Goal: Information Seeking & Learning: Learn about a topic

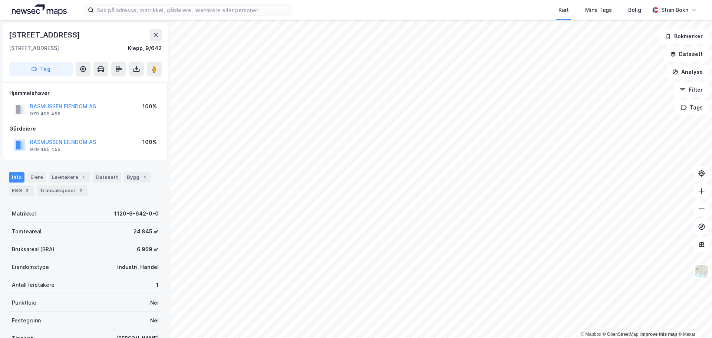
scroll to position [1, 0]
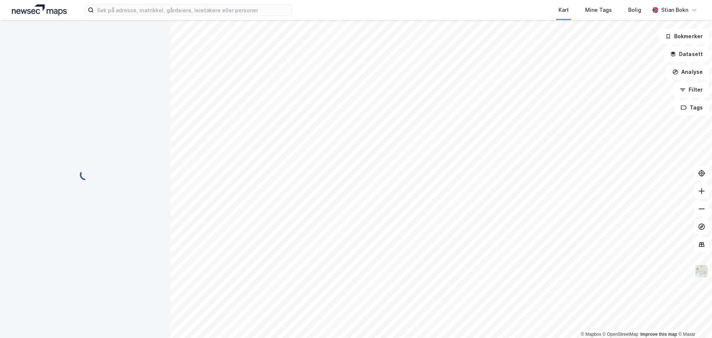
scroll to position [1, 0]
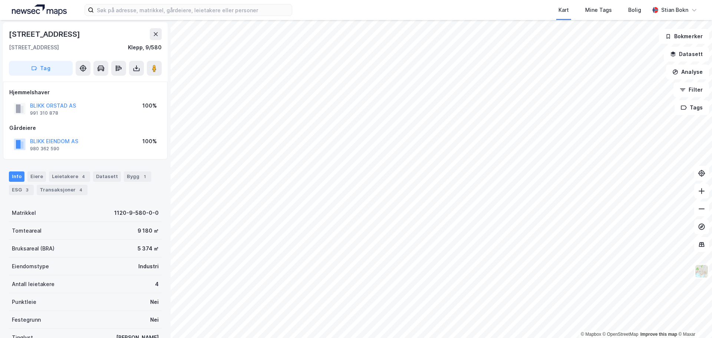
scroll to position [1, 0]
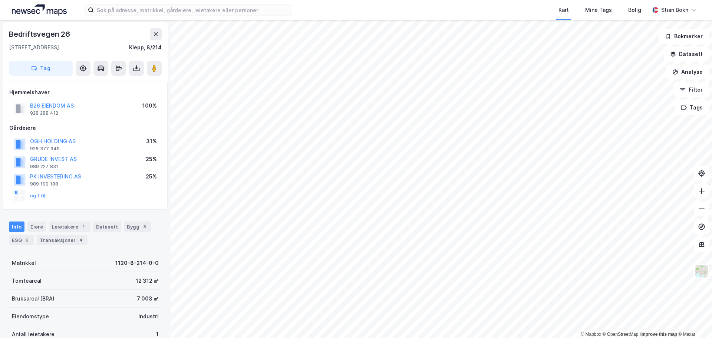
scroll to position [1, 0]
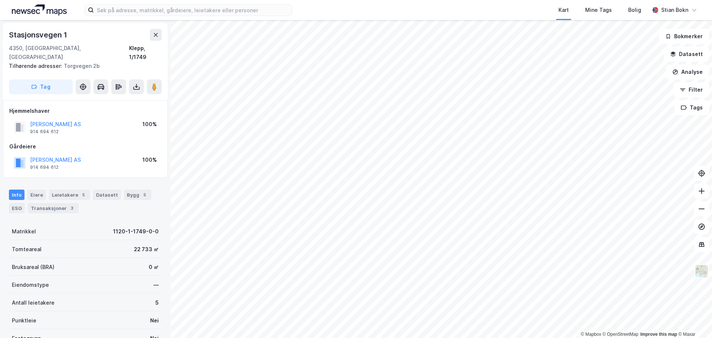
scroll to position [1, 0]
click at [40, 189] on div "Eiere" at bounding box center [36, 194] width 19 height 10
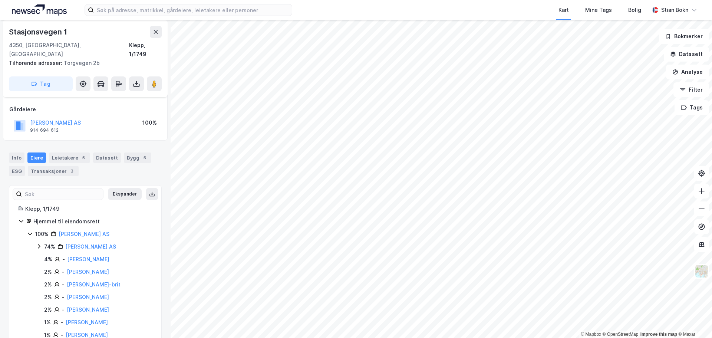
scroll to position [60, 0]
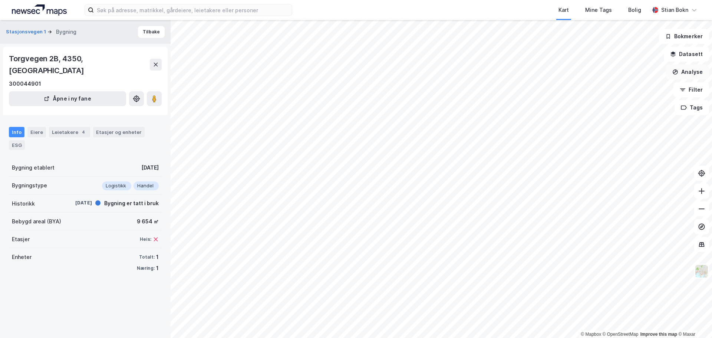
click at [687, 69] on button "Analyse" at bounding box center [687, 72] width 43 height 15
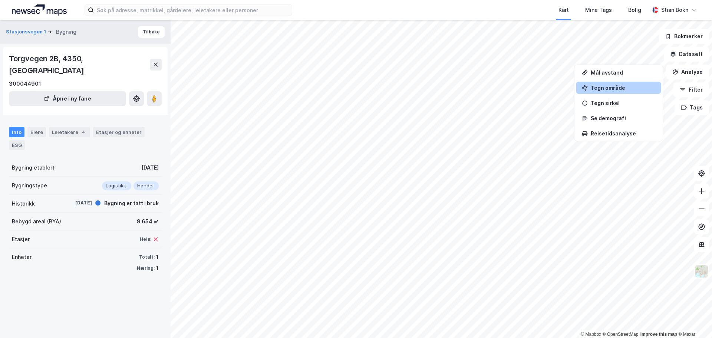
click at [652, 86] on div "Tegn område" at bounding box center [623, 88] width 65 height 6
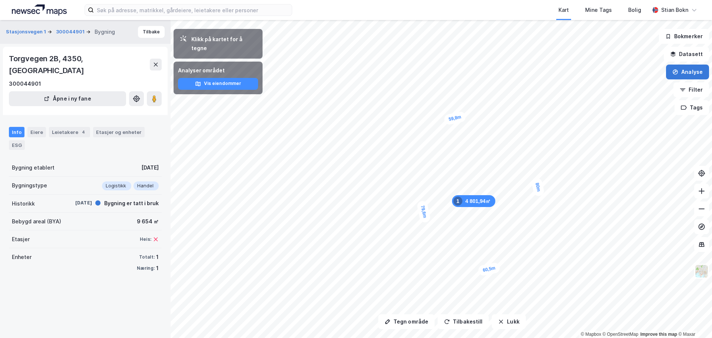
click at [682, 75] on button "Analyse" at bounding box center [687, 72] width 43 height 15
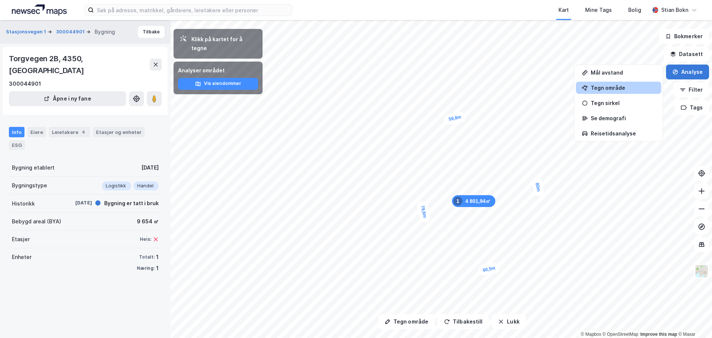
click at [682, 75] on button "Analyse" at bounding box center [687, 72] width 43 height 15
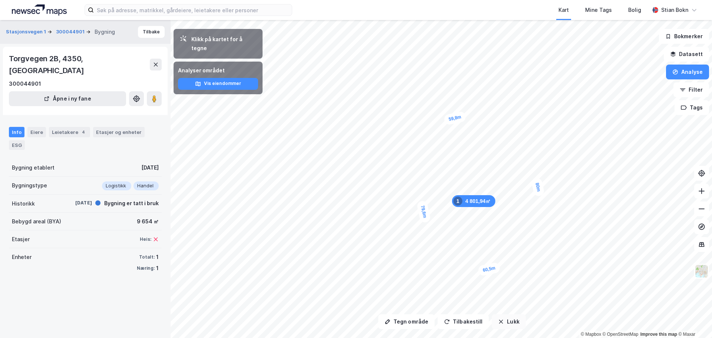
click at [501, 326] on button "Lukk" at bounding box center [509, 321] width 34 height 15
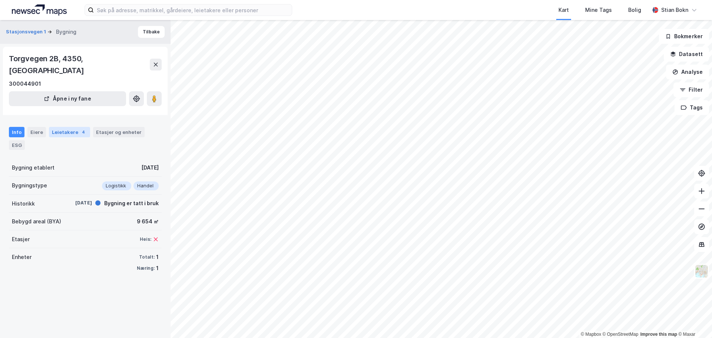
drag, startPoint x: 36, startPoint y: 119, endPoint x: 55, endPoint y: 122, distance: 18.4
click at [37, 127] on div "Eiere" at bounding box center [36, 132] width 19 height 10
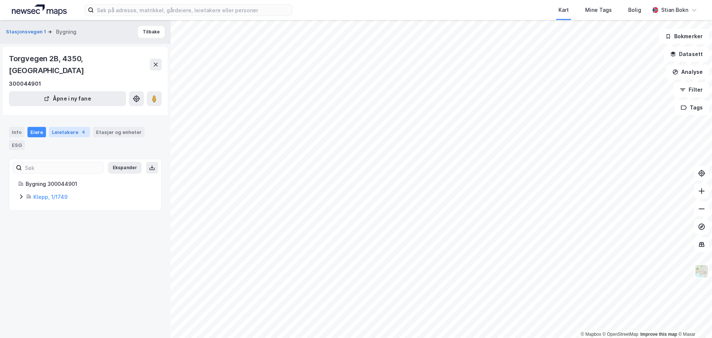
click at [72, 127] on div "Leietakere 4" at bounding box center [69, 132] width 41 height 10
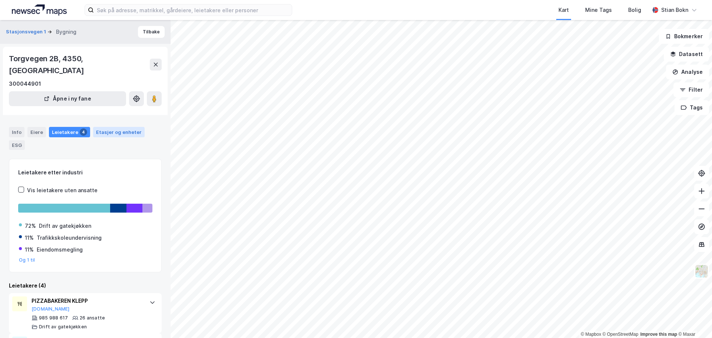
click at [109, 129] on div "Etasjer og enheter" at bounding box center [119, 132] width 46 height 7
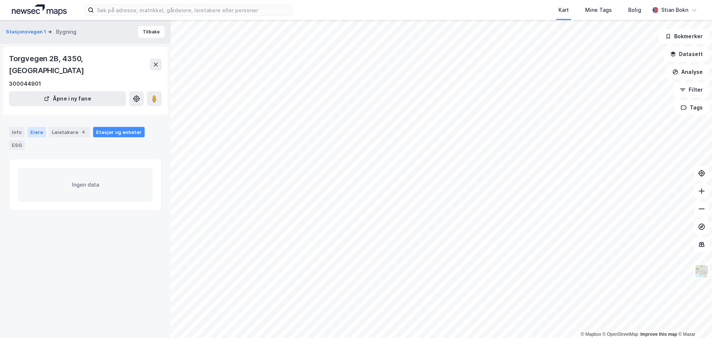
click at [32, 127] on div "Eiere" at bounding box center [36, 132] width 19 height 10
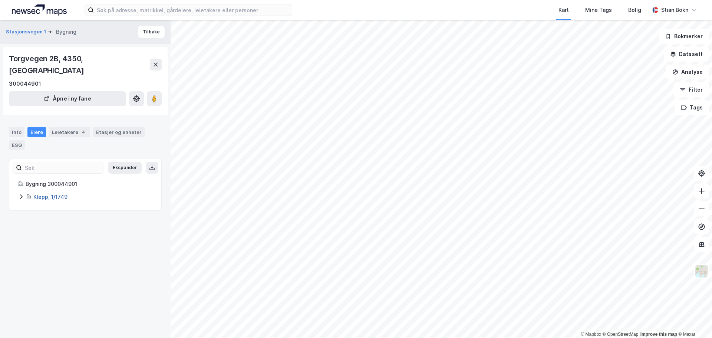
click at [40, 194] on link "Klepp, 1/1749" at bounding box center [50, 197] width 34 height 6
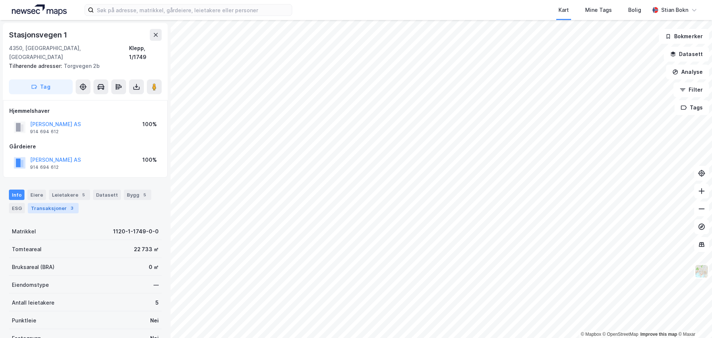
scroll to position [0, 0]
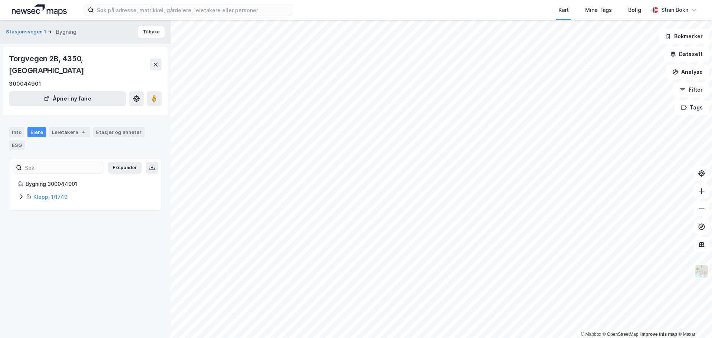
click at [20, 194] on icon at bounding box center [21, 197] width 6 height 6
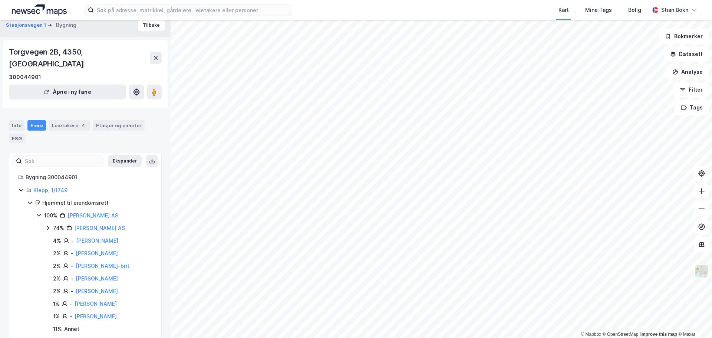
scroll to position [8, 0]
click at [15, 119] on div "Info" at bounding box center [17, 124] width 16 height 10
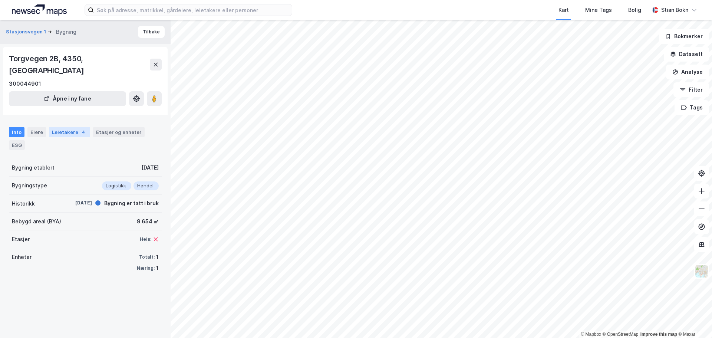
click at [56, 127] on div "Leietakere 4" at bounding box center [69, 132] width 41 height 10
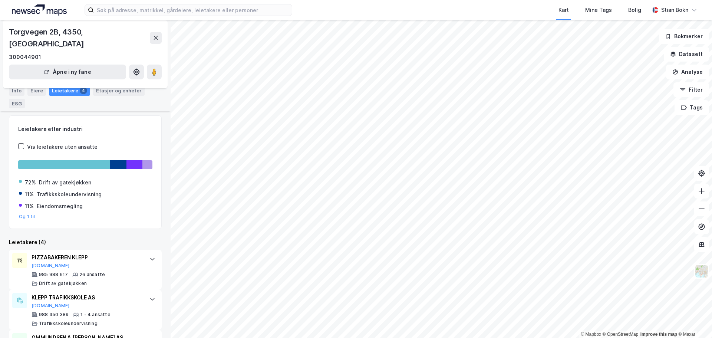
scroll to position [1, 0]
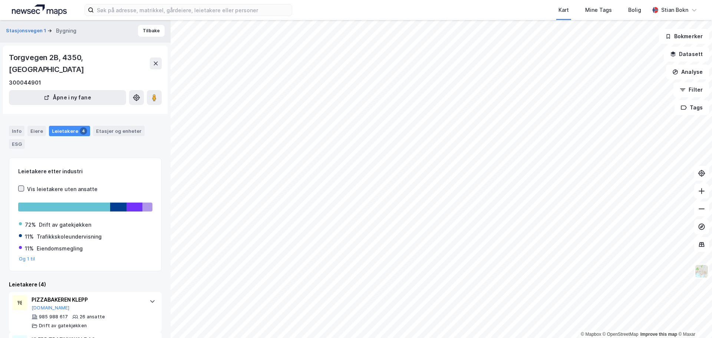
click at [20, 186] on icon at bounding box center [21, 188] width 5 height 5
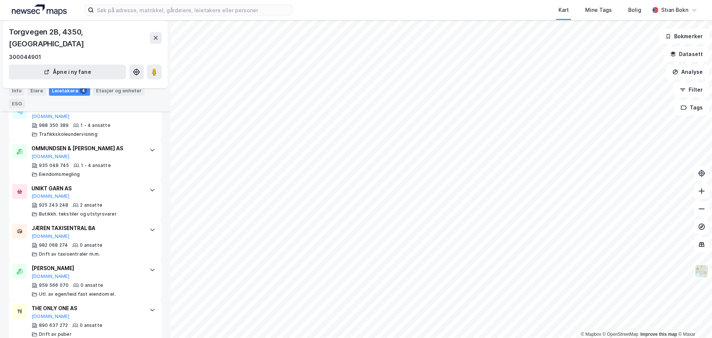
scroll to position [0, 0]
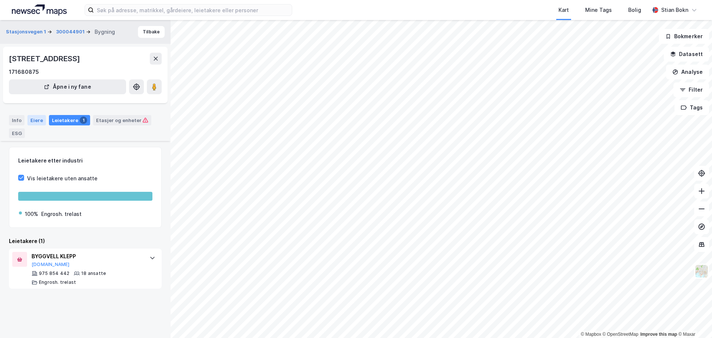
click at [37, 122] on div "Eiere" at bounding box center [36, 120] width 19 height 10
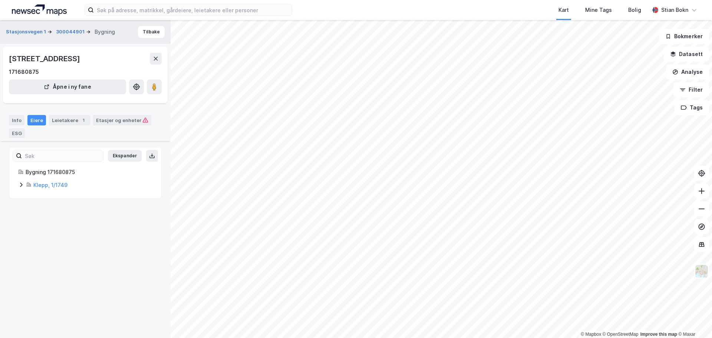
click at [19, 186] on icon at bounding box center [21, 185] width 6 height 6
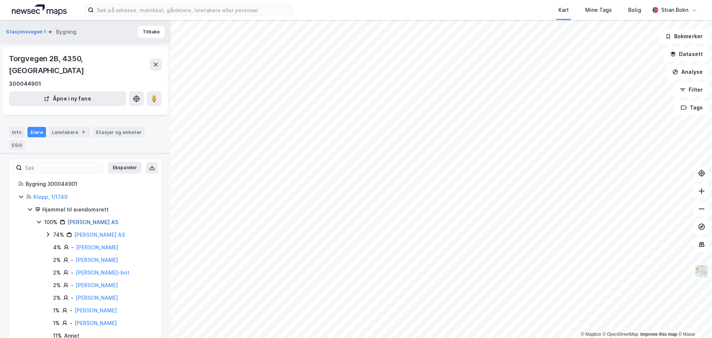
click at [81, 219] on link "[PERSON_NAME] AS" at bounding box center [92, 222] width 51 height 6
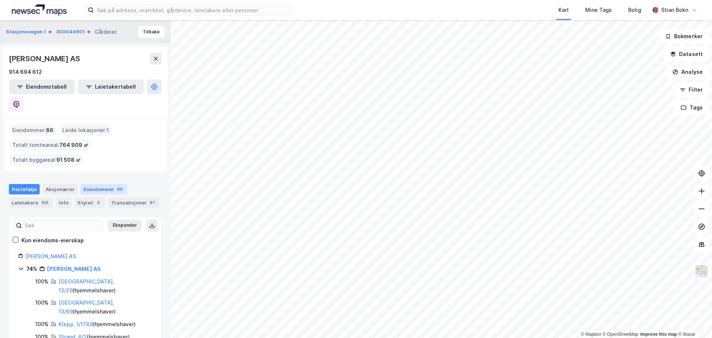
click at [92, 184] on div "Eiendommer 86" at bounding box center [103, 189] width 47 height 10
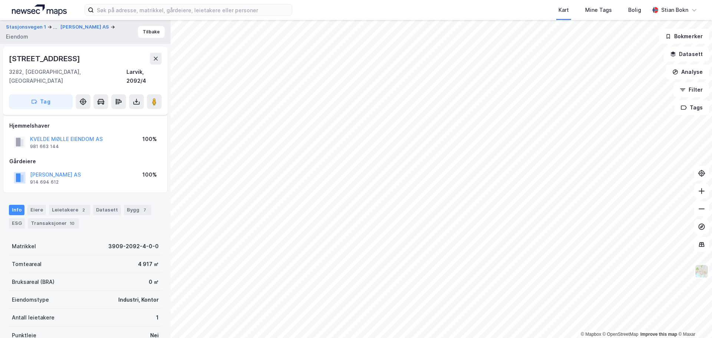
scroll to position [90, 0]
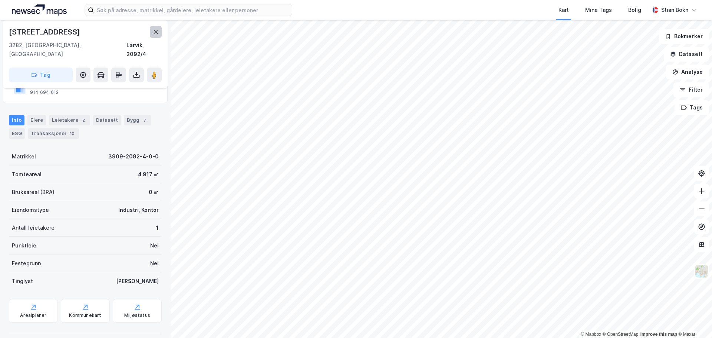
click at [150, 31] on button at bounding box center [156, 32] width 12 height 12
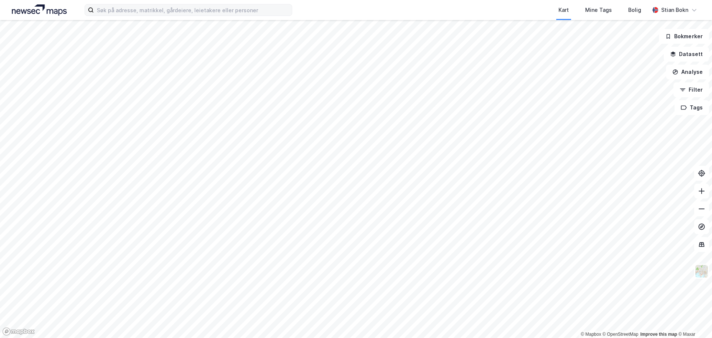
click at [152, 16] on label at bounding box center [189, 10] width 208 height 12
click at [152, 16] on input at bounding box center [193, 9] width 198 height 11
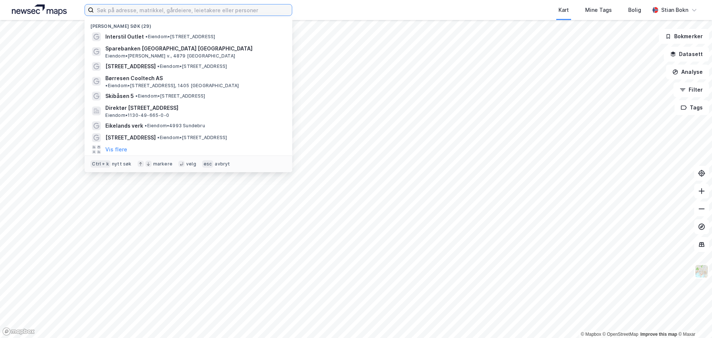
click at [152, 10] on input at bounding box center [193, 9] width 198 height 11
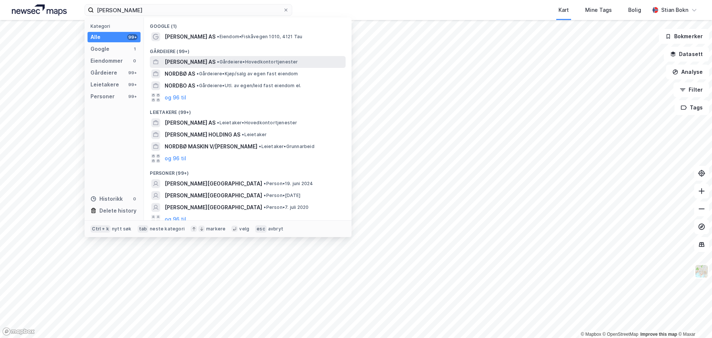
click at [197, 60] on span "[PERSON_NAME] AS" at bounding box center [190, 61] width 51 height 9
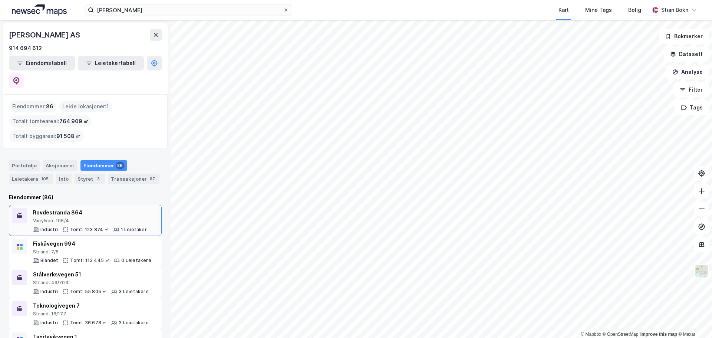
click at [42, 218] on div "Vanylven, 106/4" at bounding box center [90, 221] width 114 height 6
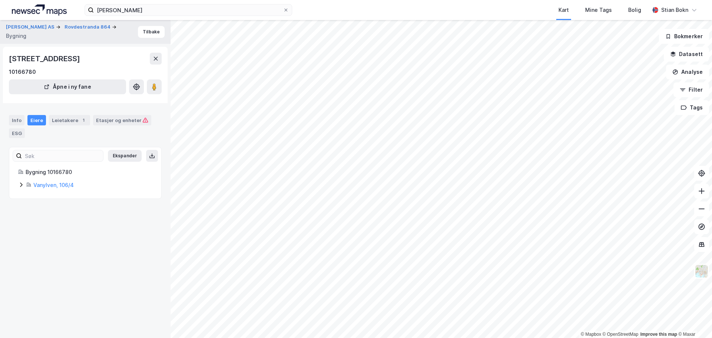
click at [19, 188] on icon at bounding box center [21, 185] width 6 height 6
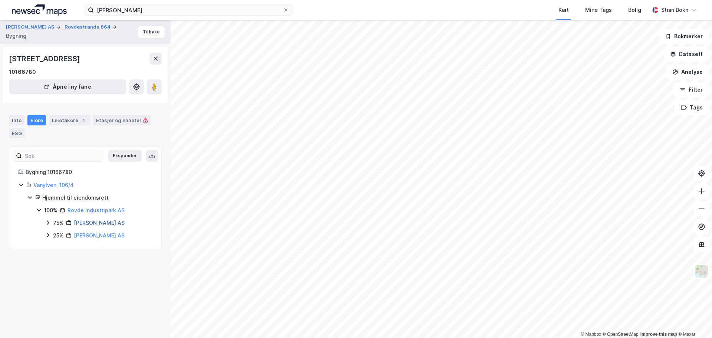
click at [78, 226] on link "[PERSON_NAME] AS" at bounding box center [99, 222] width 51 height 6
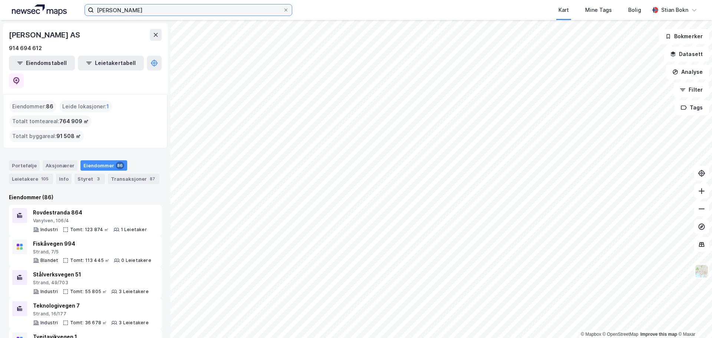
click at [116, 10] on input "[PERSON_NAME]" at bounding box center [188, 9] width 189 height 11
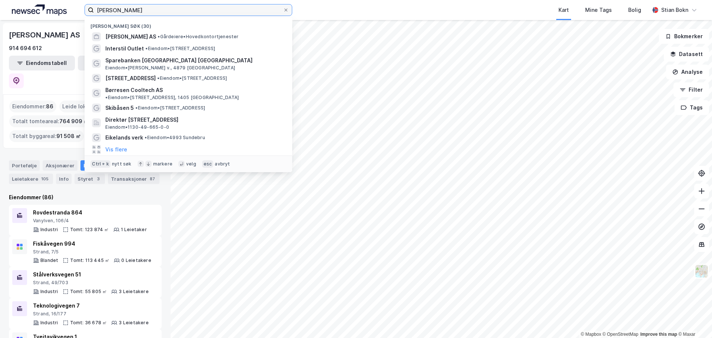
click at [116, 10] on input "[PERSON_NAME]" at bounding box center [188, 9] width 189 height 11
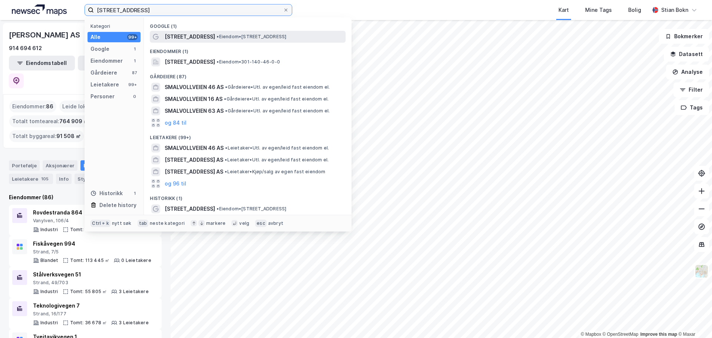
type input "[STREET_ADDRESS]"
click at [215, 31] on div "[STREET_ADDRESS] • Eiendom • [STREET_ADDRESS]" at bounding box center [248, 37] width 196 height 12
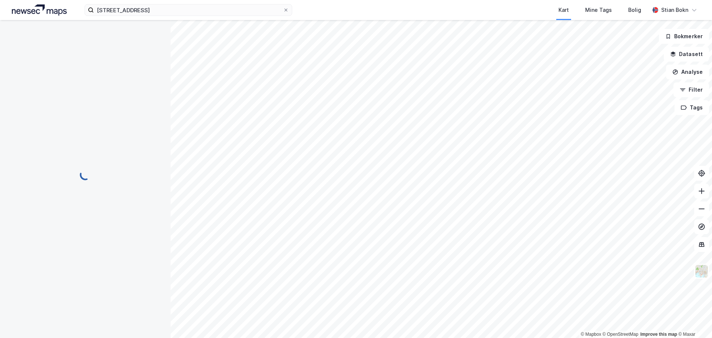
scroll to position [2, 0]
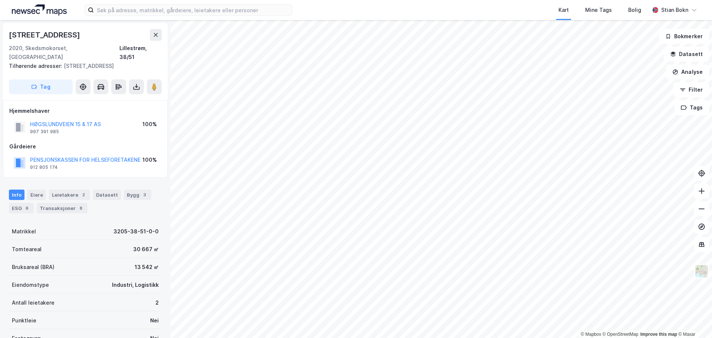
click at [152, 168] on div "© Mapbox © OpenStreetMap Improve this map © Maxar Høgslundveien 15 2020, Skedsm…" at bounding box center [356, 179] width 712 height 318
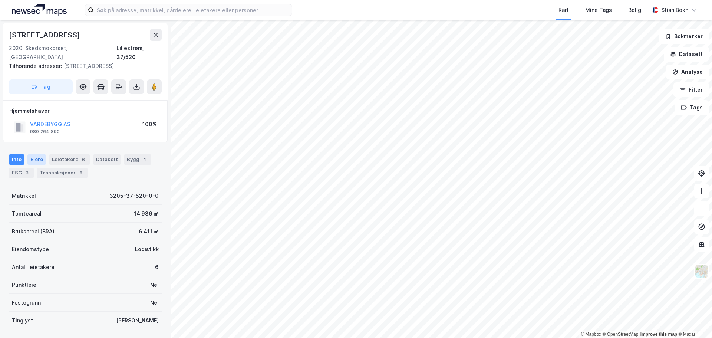
click at [36, 154] on div "Eiere" at bounding box center [36, 159] width 19 height 10
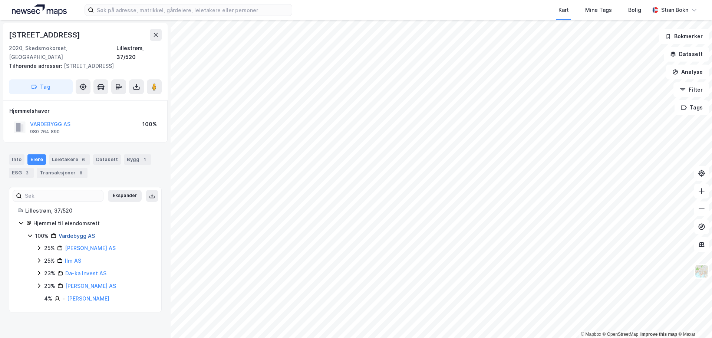
click at [77, 232] on link "Vardebygg AS" at bounding box center [77, 235] width 36 height 6
